Goal: Check status: Check status

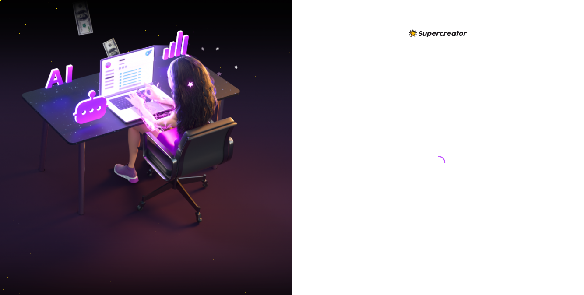
click at [350, 72] on div at bounding box center [437, 154] width 195 height 253
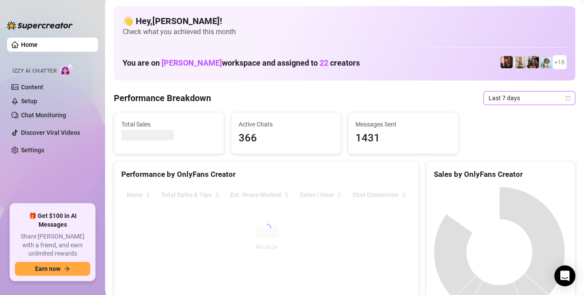
click at [565, 96] on icon "calendar" at bounding box center [567, 97] width 5 height 5
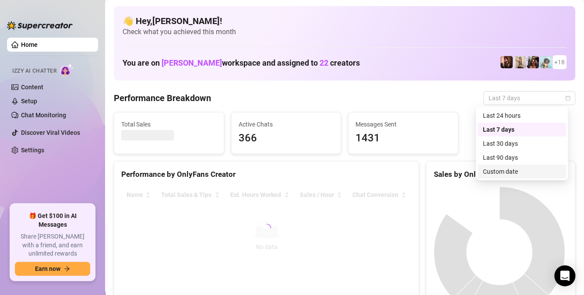
click at [511, 171] on div "Custom date" at bounding box center [522, 172] width 78 height 10
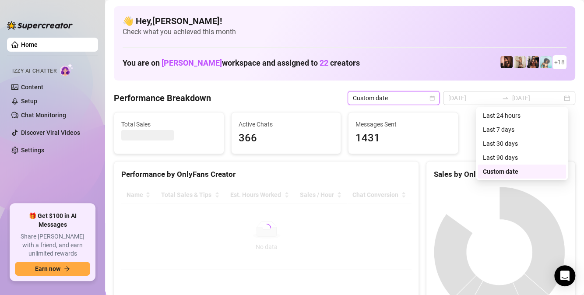
type input "[DATE]"
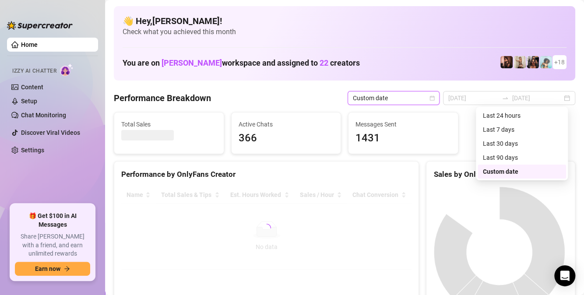
type input "[DATE]"
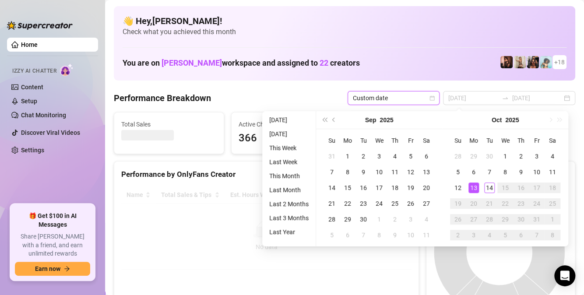
type input "[DATE]"
click at [489, 183] on div "14" at bounding box center [489, 187] width 10 height 10
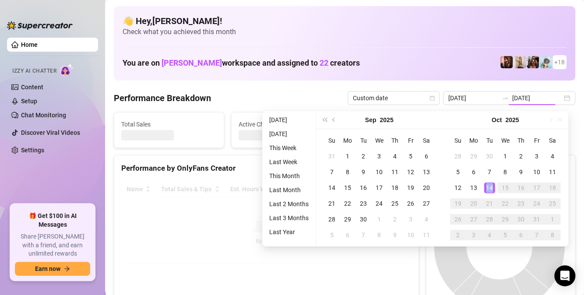
type input "[DATE]"
